Goal: Task Accomplishment & Management: Manage account settings

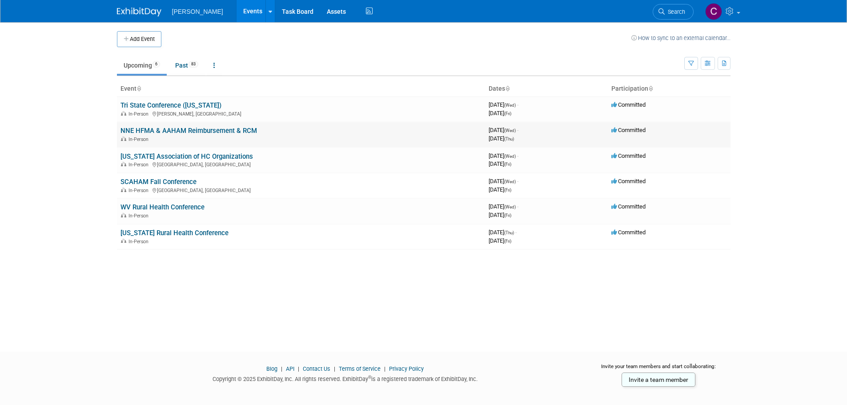
click at [161, 127] on link "NNE HFMA & AAHAM Reimbursement & RCM" at bounding box center [189, 131] width 137 height 8
click at [160, 161] on div "In-Person [GEOGRAPHIC_DATA], [GEOGRAPHIC_DATA]" at bounding box center [301, 164] width 361 height 7
click at [163, 155] on link "[US_STATE] Association of HC Organizations" at bounding box center [187, 157] width 133 height 8
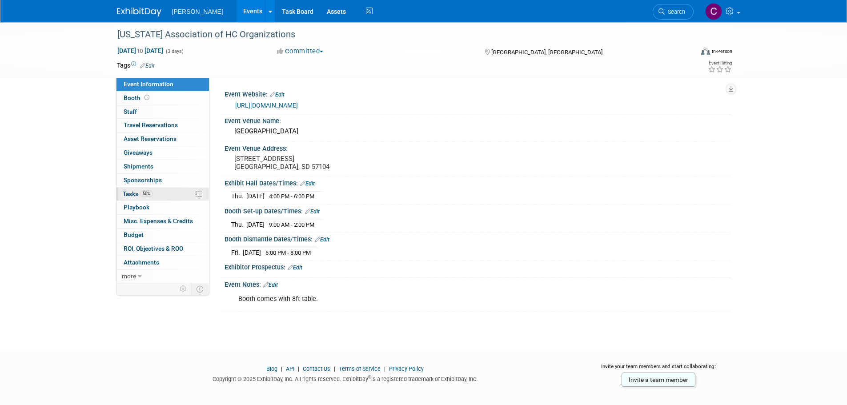
click at [124, 193] on span "Tasks 50%" at bounding box center [138, 193] width 30 height 7
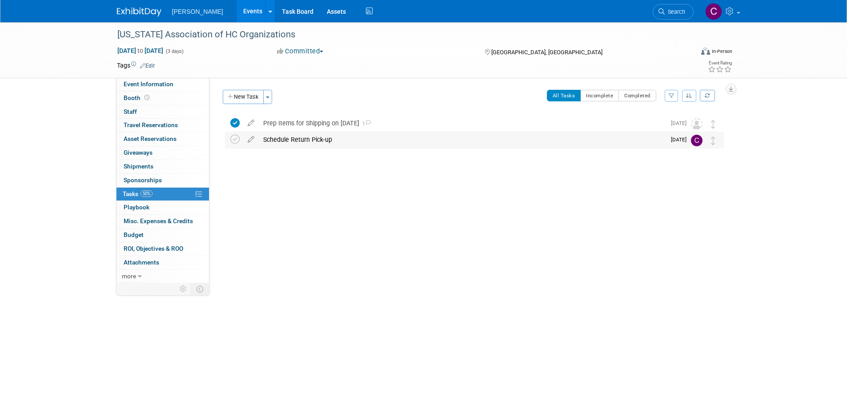
click at [284, 135] on div "Schedule Return Pick-up" at bounding box center [462, 139] width 407 height 15
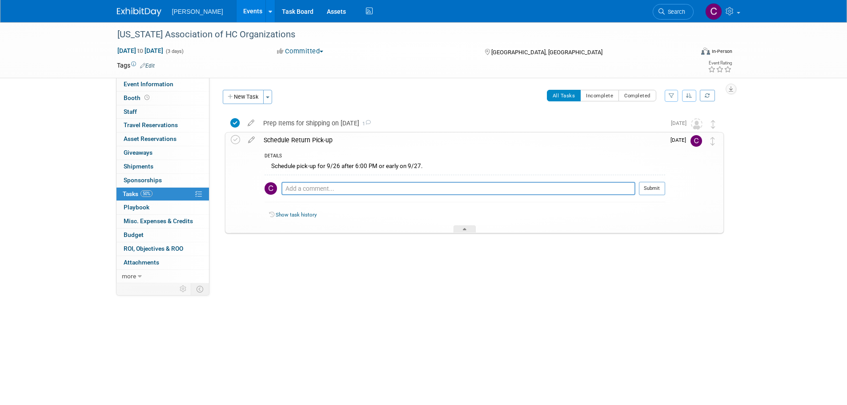
click at [237, 7] on link "Events" at bounding box center [253, 11] width 32 height 22
